Goal: Download file/media

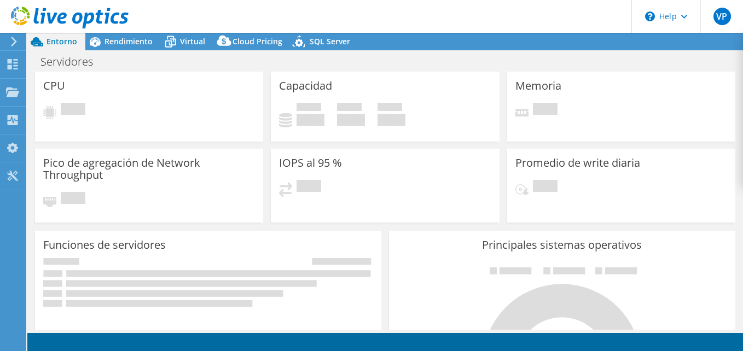
select select "SouthAmerica"
select select "USD"
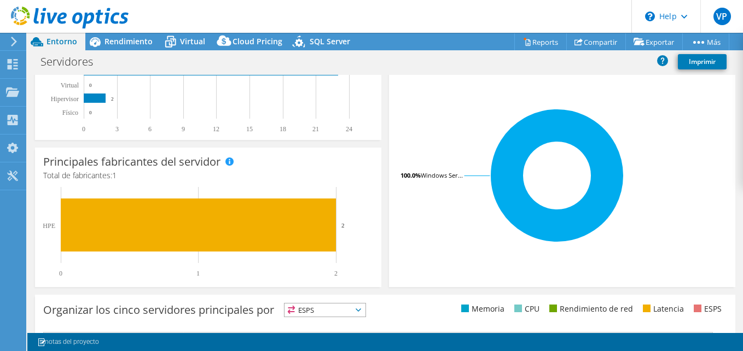
scroll to position [219, 0]
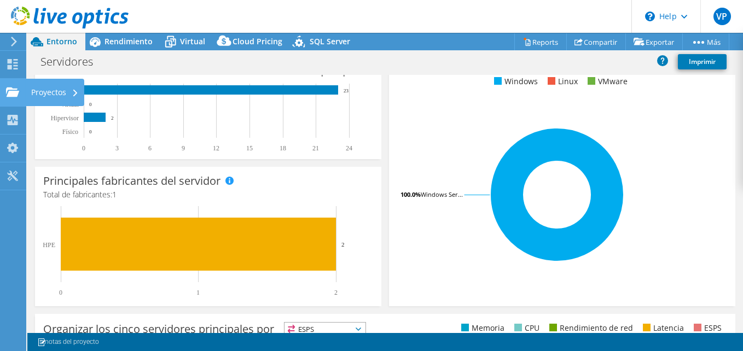
click at [39, 94] on div "Proyectos" at bounding box center [55, 92] width 59 height 27
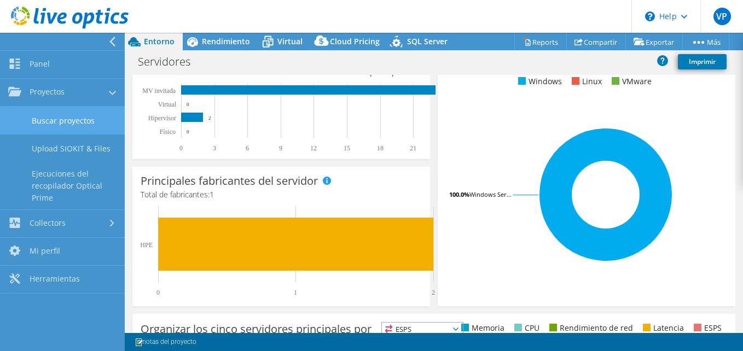
click at [84, 123] on link "Buscar proyectos" at bounding box center [62, 121] width 125 height 28
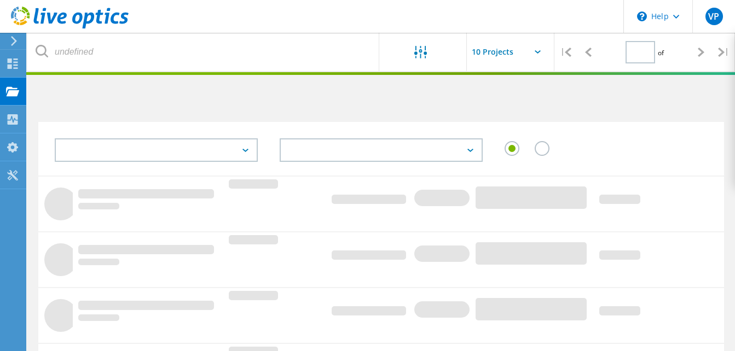
type input "1"
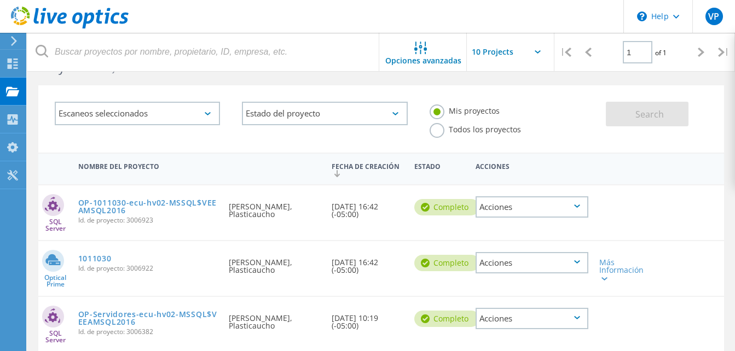
scroll to position [55, 0]
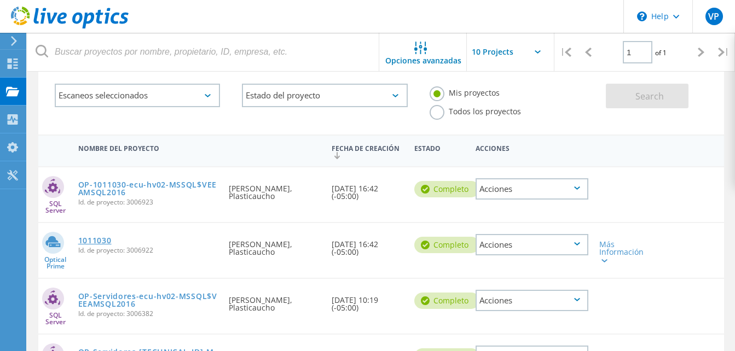
click at [96, 238] on link "1011030" at bounding box center [94, 241] width 33 height 8
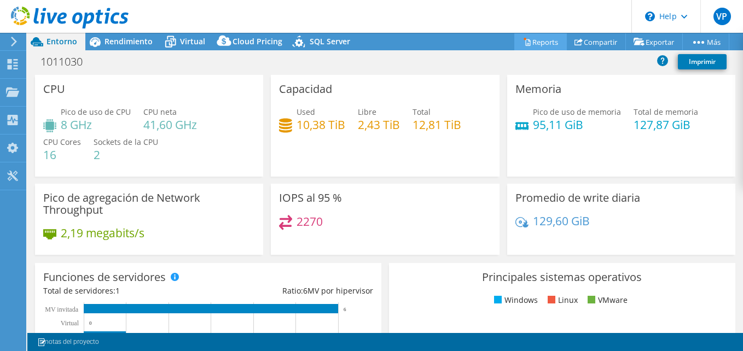
click at [531, 46] on link "Reports" at bounding box center [540, 41] width 53 height 17
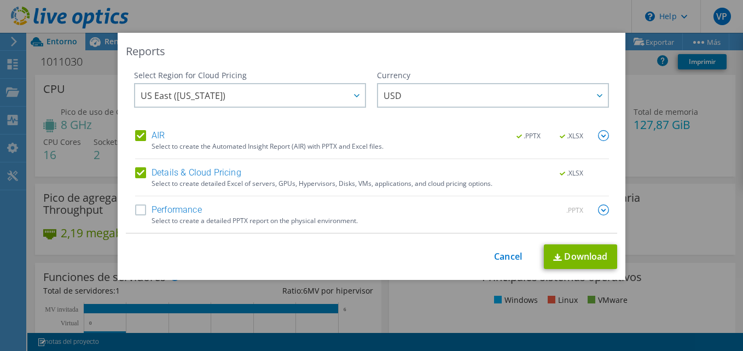
click at [135, 207] on label "Performance" at bounding box center [168, 210] width 67 height 11
click at [0, 0] on input "Performance" at bounding box center [0, 0] width 0 height 0
click at [562, 260] on link "Download" at bounding box center [580, 256] width 73 height 25
click at [515, 254] on link "Cancel" at bounding box center [508, 257] width 28 height 10
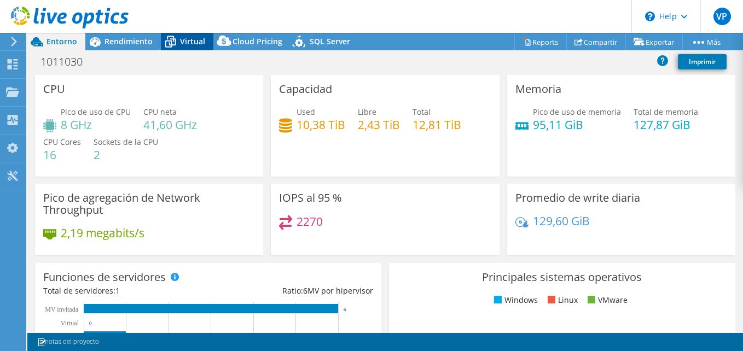
click at [190, 40] on span "Virtual" at bounding box center [192, 41] width 25 height 10
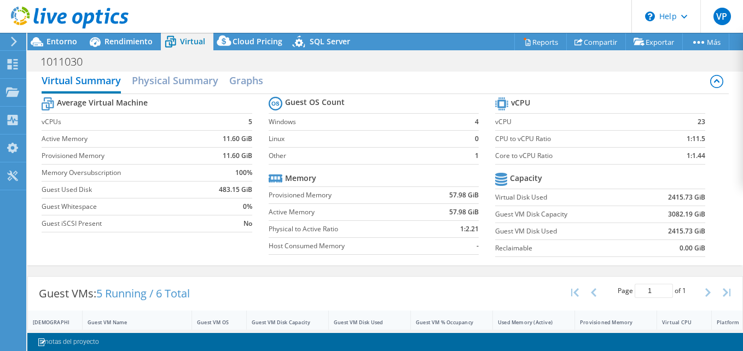
scroll to position [7, 0]
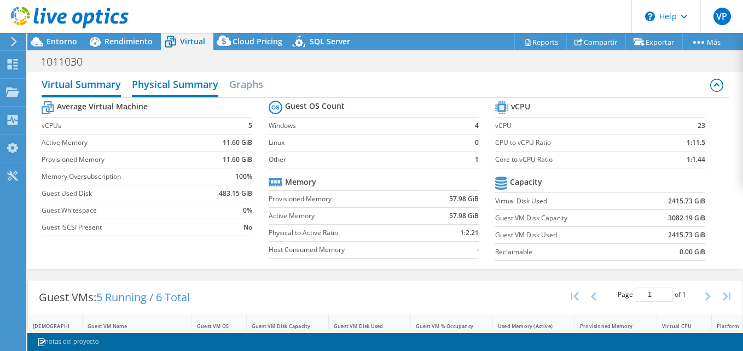
click at [175, 85] on h2 "Physical Summary" at bounding box center [175, 85] width 86 height 24
